Goal: Information Seeking & Learning: Learn about a topic

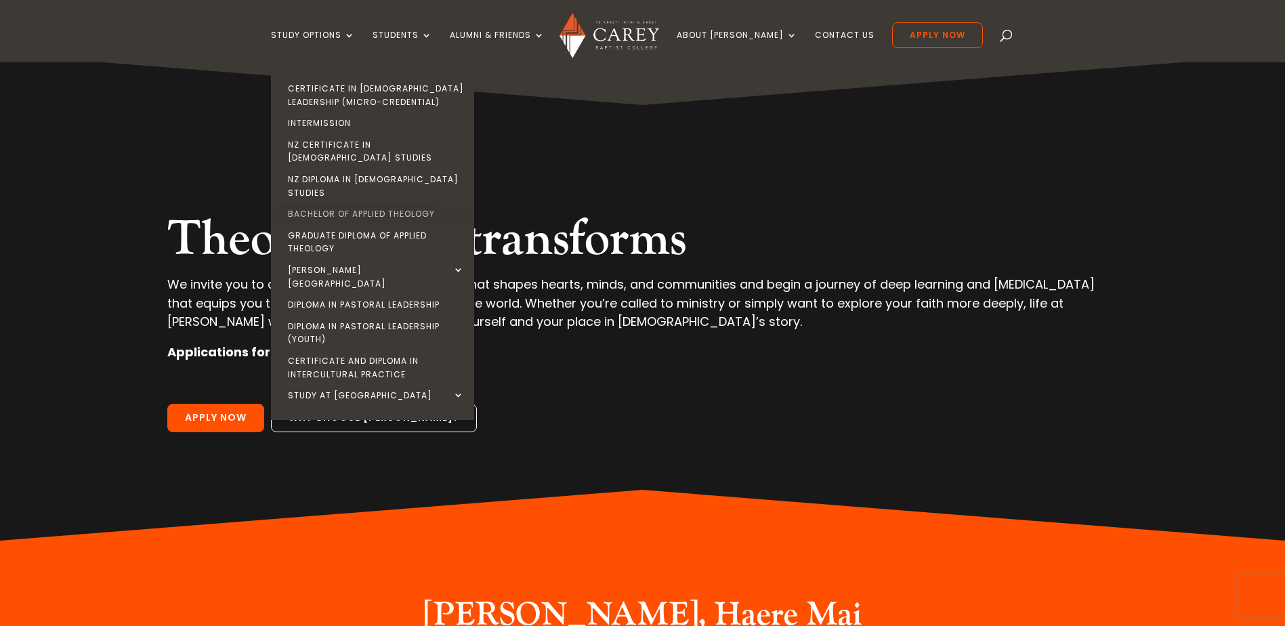
click at [371, 203] on link "Bachelor of Applied Theology" at bounding box center [375, 214] width 203 height 22
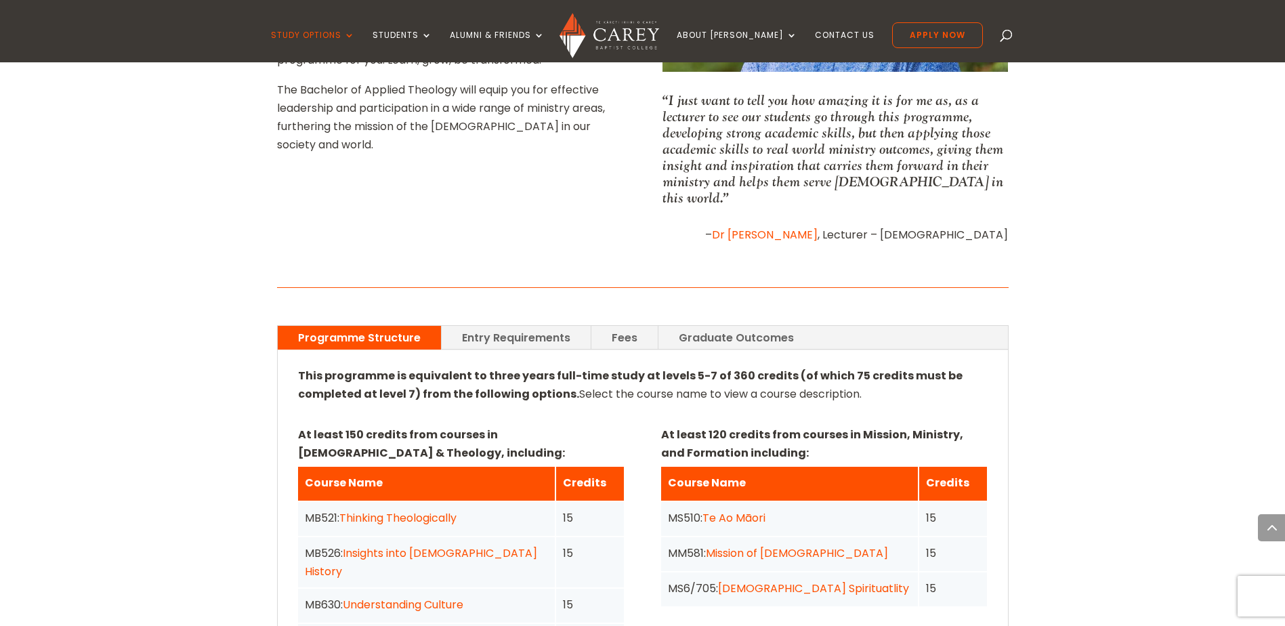
scroll to position [1010, 0]
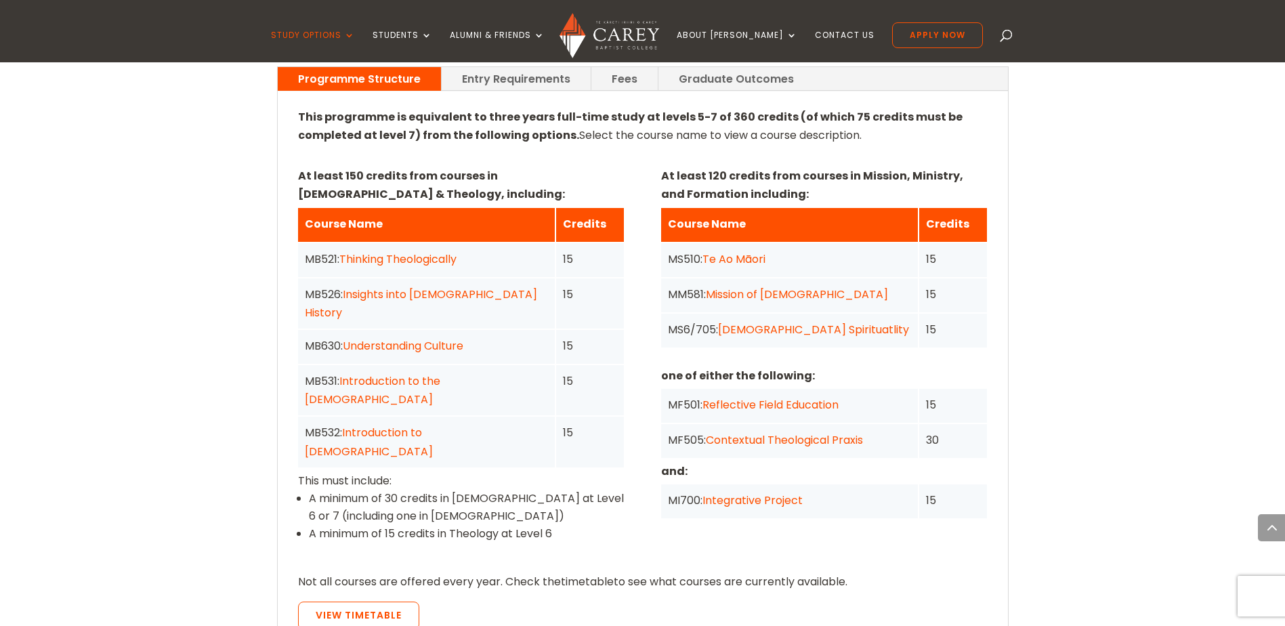
click at [726, 492] on link "Integrative Project" at bounding box center [752, 500] width 100 height 16
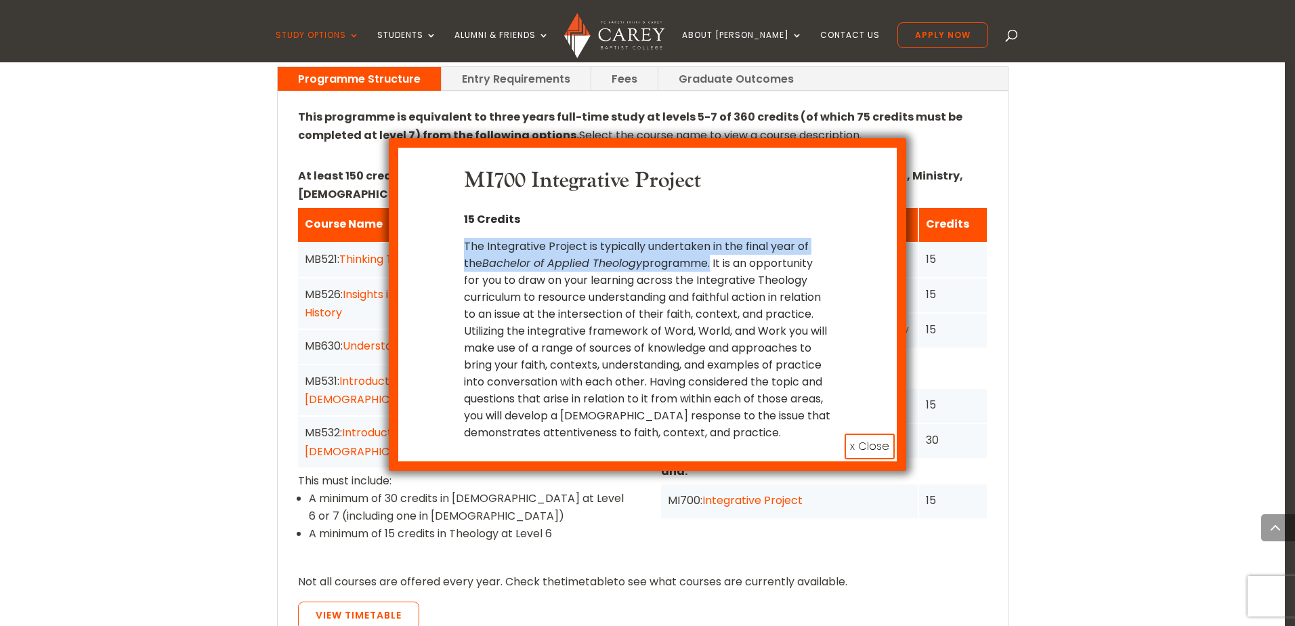
drag, startPoint x: 461, startPoint y: 244, endPoint x: 713, endPoint y: 270, distance: 253.3
click at [713, 270] on div "MI700 Integrative Project 15 Credits The Integrative Project is typically under…" at bounding box center [648, 304] width 459 height 273
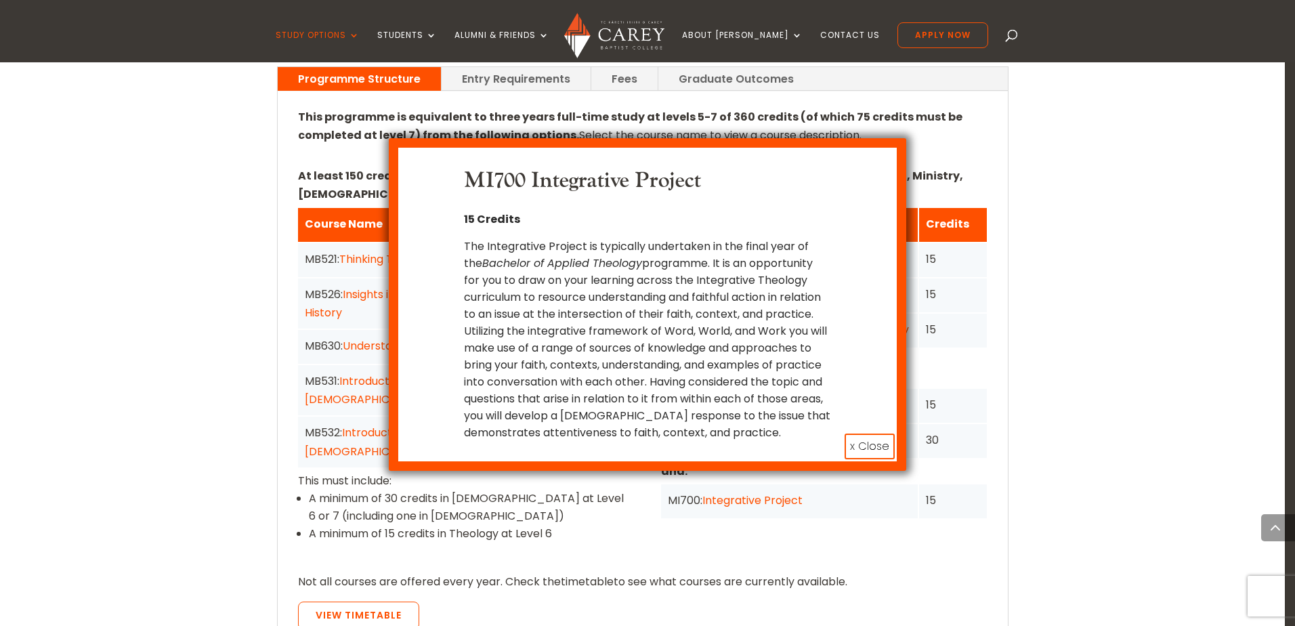
click at [757, 337] on p "The Integrative Project is typically undertaken in the final year of the Bachel…" at bounding box center [647, 339] width 366 height 203
drag, startPoint x: 517, startPoint y: 326, endPoint x: 624, endPoint y: 317, distance: 107.4
click at [624, 317] on p "The Integrative Project is typically undertaken in the final year of the Bachel…" at bounding box center [647, 339] width 366 height 203
drag, startPoint x: 624, startPoint y: 317, endPoint x: 601, endPoint y: 333, distance: 28.2
click at [610, 329] on p "The Integrative Project is typically undertaken in the final year of the Bachel…" at bounding box center [647, 339] width 366 height 203
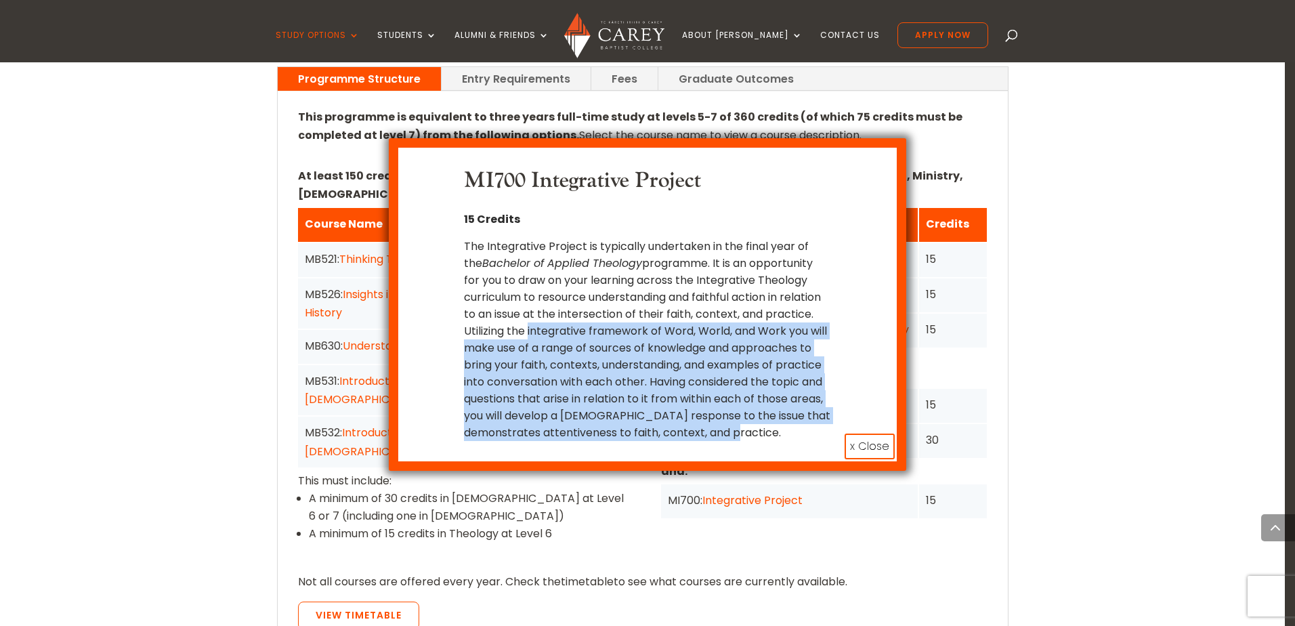
drag, startPoint x: 578, startPoint y: 335, endPoint x: 658, endPoint y: 450, distance: 140.2
click at [658, 441] on p "The Integrative Project is typically undertaken in the final year of the Bachel…" at bounding box center [647, 339] width 366 height 203
drag, startPoint x: 658, startPoint y: 450, endPoint x: 641, endPoint y: 458, distance: 19.4
click at [641, 458] on div "MI700 Integrative Project 15 Credits The Integrative Project is typically under…" at bounding box center [648, 304] width 518 height 333
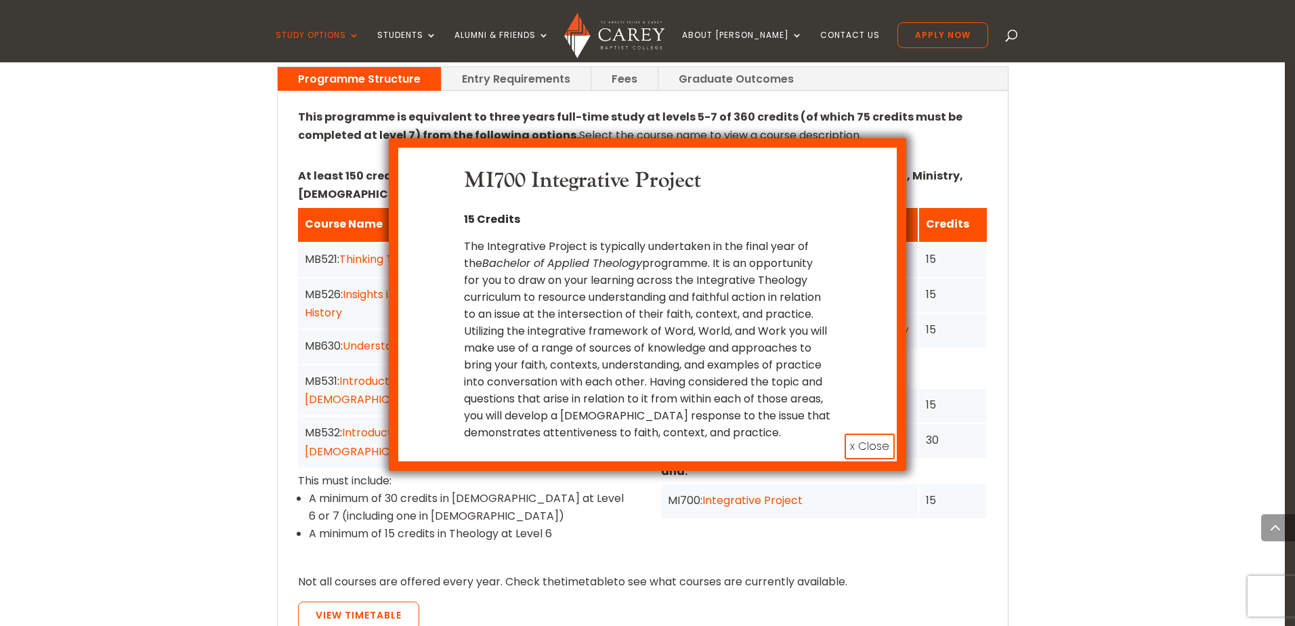
click at [855, 459] on button "x Close" at bounding box center [870, 446] width 50 height 26
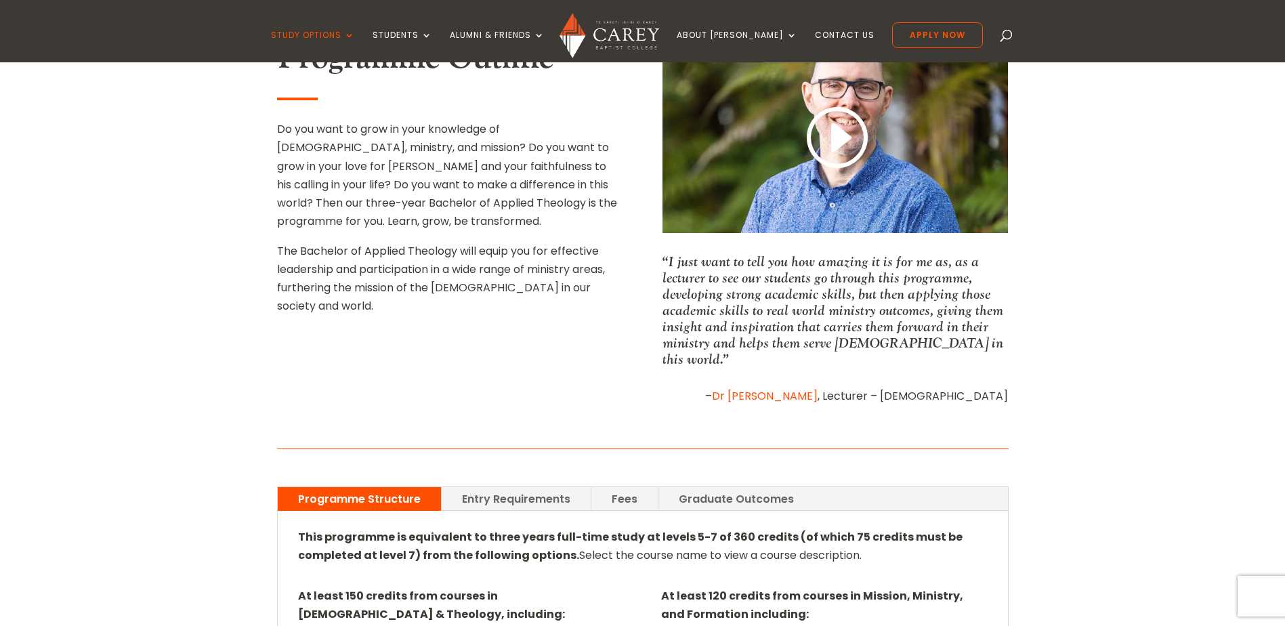
scroll to position [514, 0]
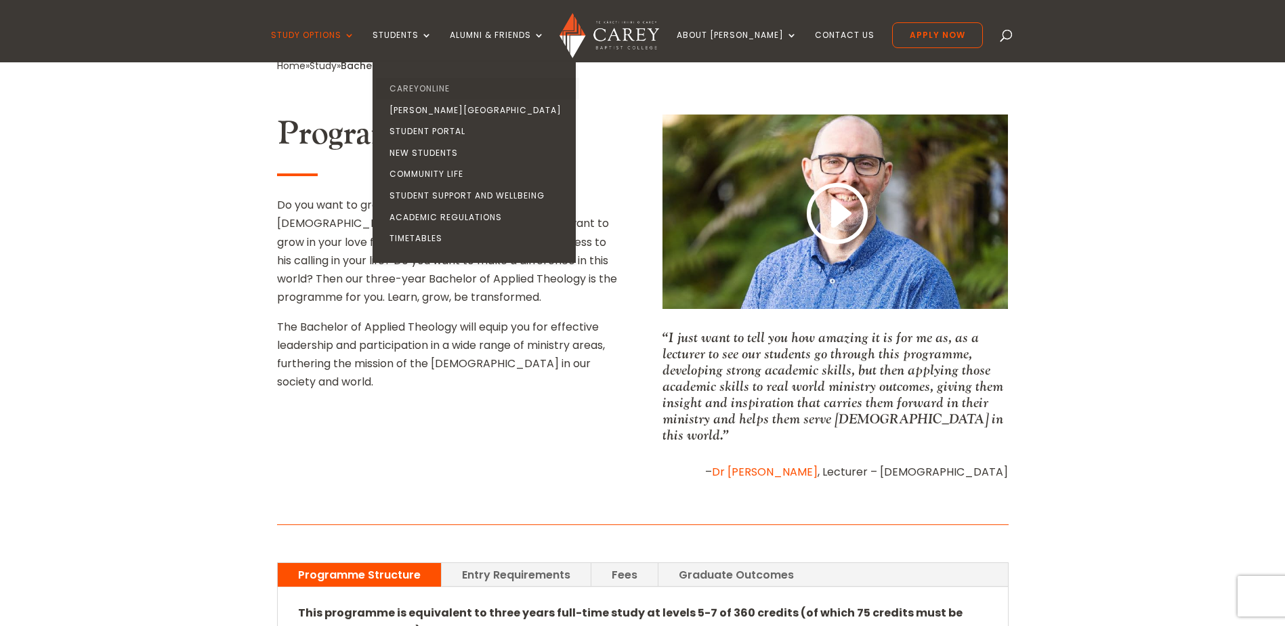
click at [421, 91] on link "CareyOnline" at bounding box center [477, 89] width 203 height 22
